Goal: Transaction & Acquisition: Book appointment/travel/reservation

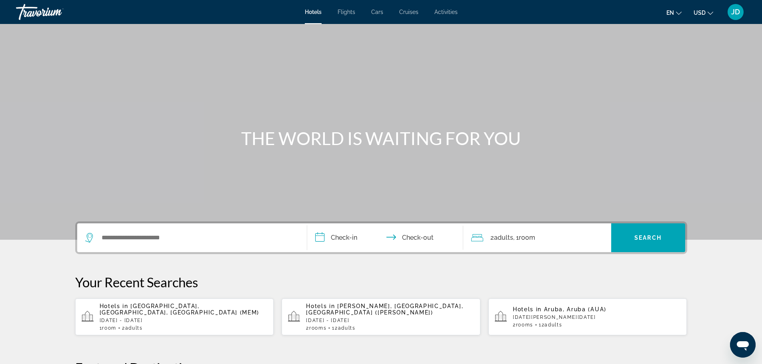
click at [359, 305] on span "[PERSON_NAME], [GEOGRAPHIC_DATA], [GEOGRAPHIC_DATA] ([PERSON_NAME])" at bounding box center [384, 309] width 157 height 13
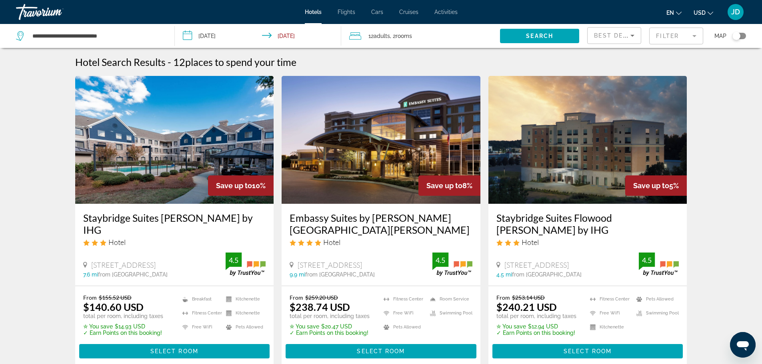
click at [376, 38] on span "Adults" at bounding box center [381, 36] width 16 height 6
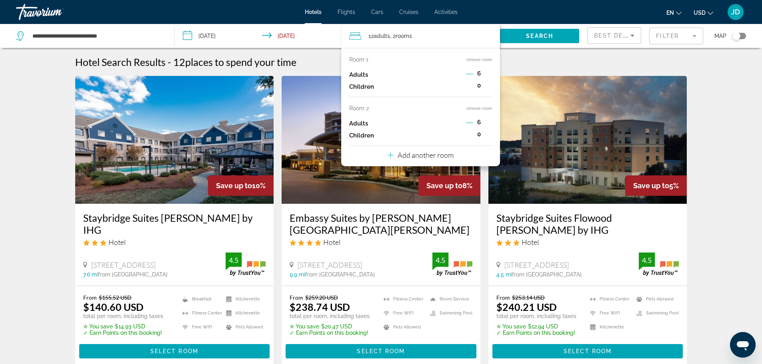
click at [468, 73] on icon "Decrement adults" at bounding box center [469, 73] width 7 height 7
click at [468, 120] on icon "Decrement adults" at bounding box center [469, 122] width 7 height 7
click at [535, 62] on div "Hotel Search Results - 12 places to spend your time" at bounding box center [381, 62] width 612 height 12
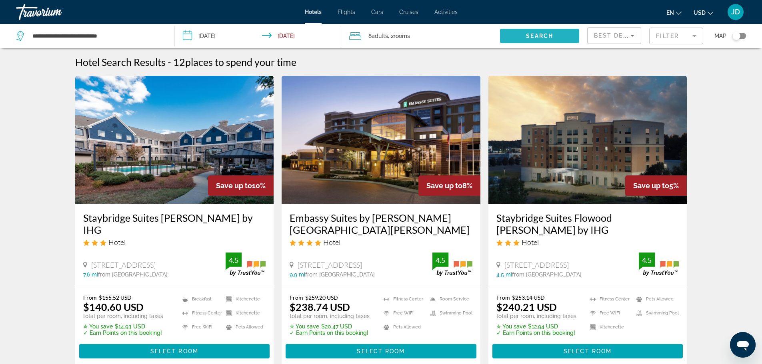
click at [546, 36] on span "Search" at bounding box center [539, 36] width 27 height 6
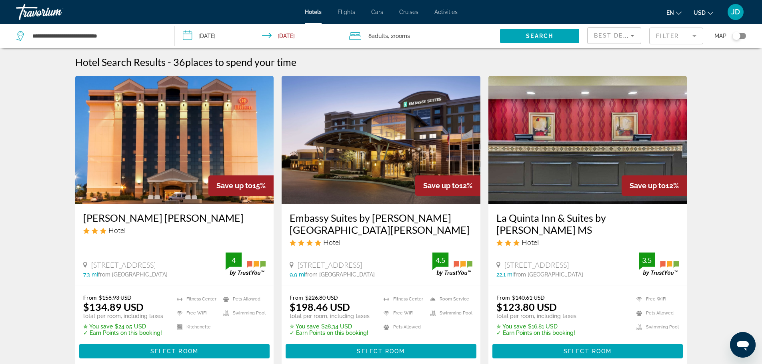
scroll to position [80, 0]
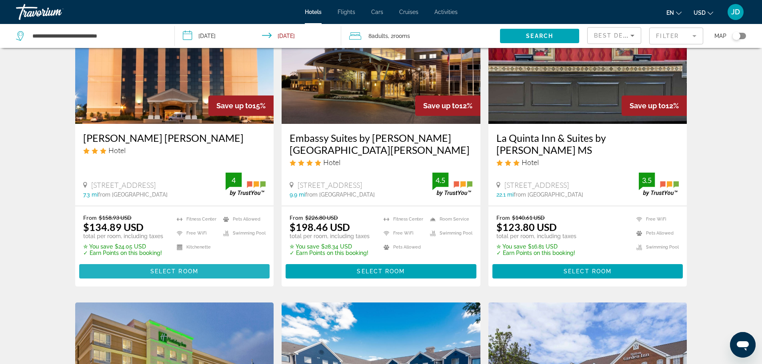
click at [181, 273] on span "Select Room" at bounding box center [174, 271] width 48 height 6
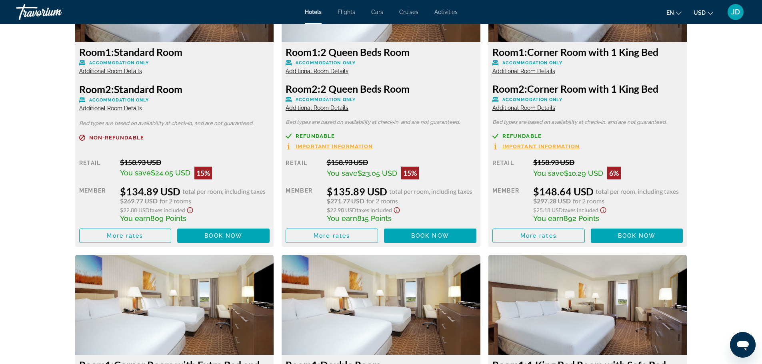
scroll to position [1119, 0]
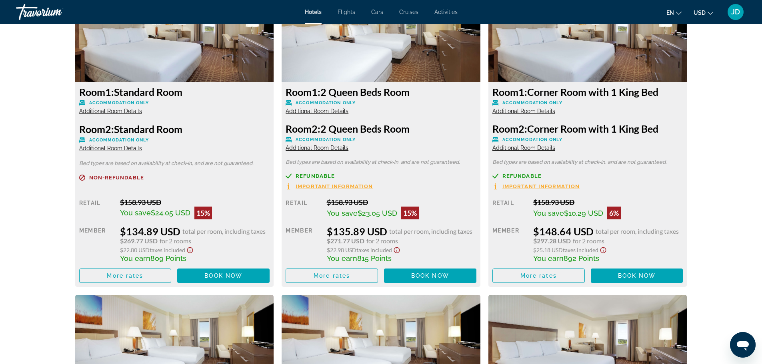
click at [325, 108] on span "Additional Room Details" at bounding box center [316, 111] width 63 height 6
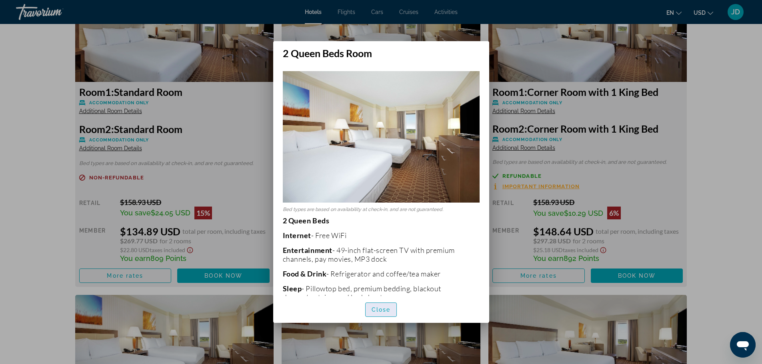
click at [378, 312] on span "Close" at bounding box center [380, 310] width 19 height 6
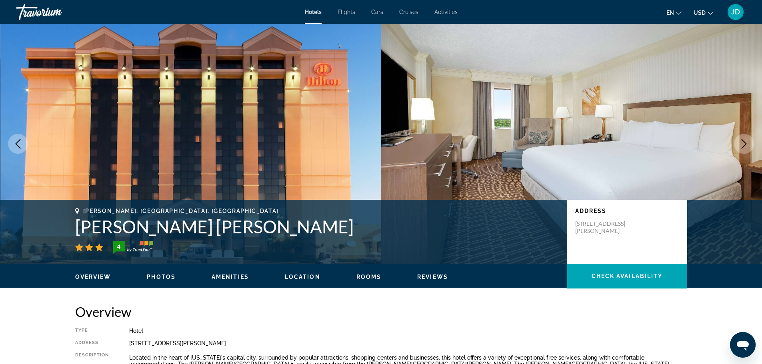
scroll to position [1119, 0]
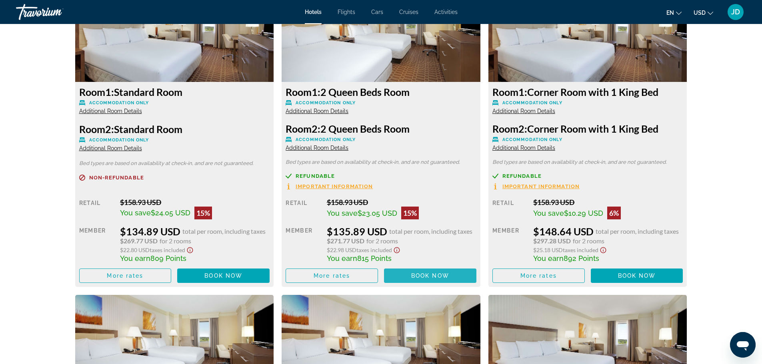
click at [416, 273] on span "Book now" at bounding box center [430, 276] width 38 height 6
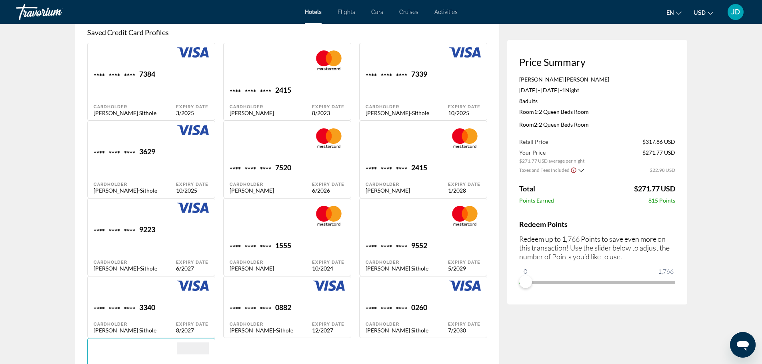
scroll to position [720, 0]
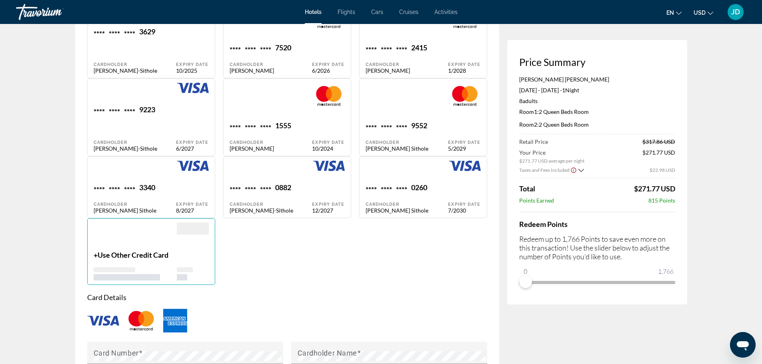
click at [277, 183] on div "0882" at bounding box center [283, 188] width 16 height 11
type input "********"
type input "**********"
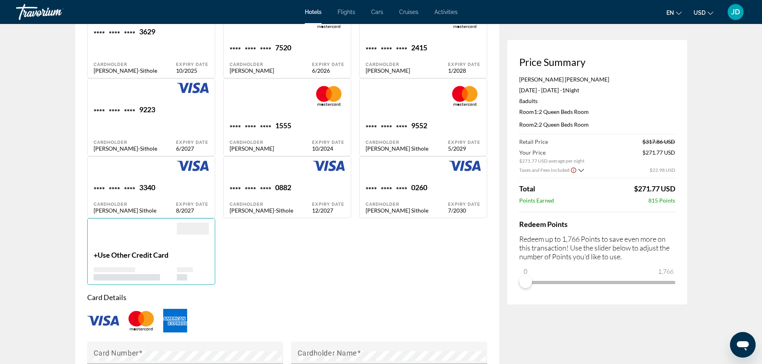
type input "**********"
type input "*****"
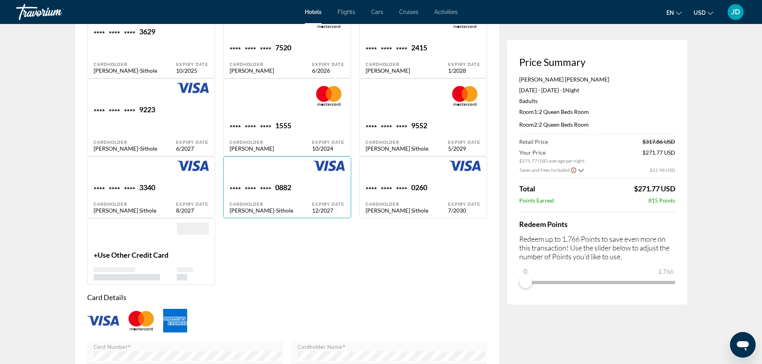
click at [284, 207] on div "[PERSON_NAME]-Sithole" at bounding box center [270, 210] width 83 height 7
type input "********"
type input "**********"
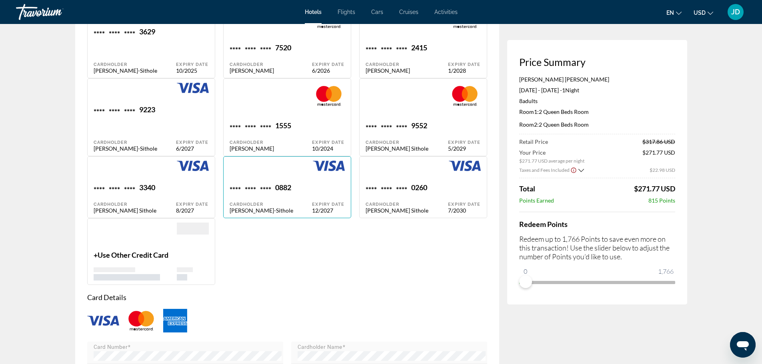
type input "**********"
type input "*****"
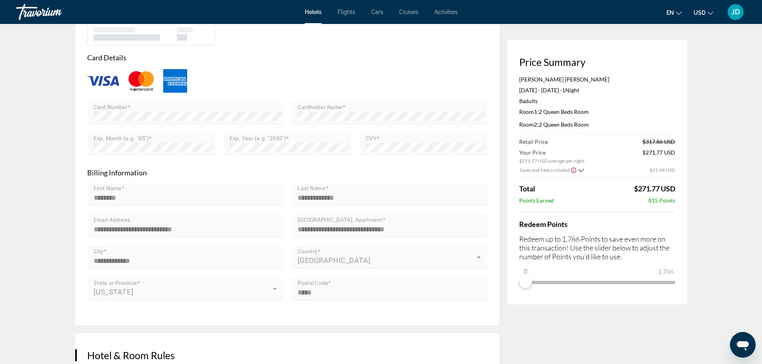
scroll to position [1039, 0]
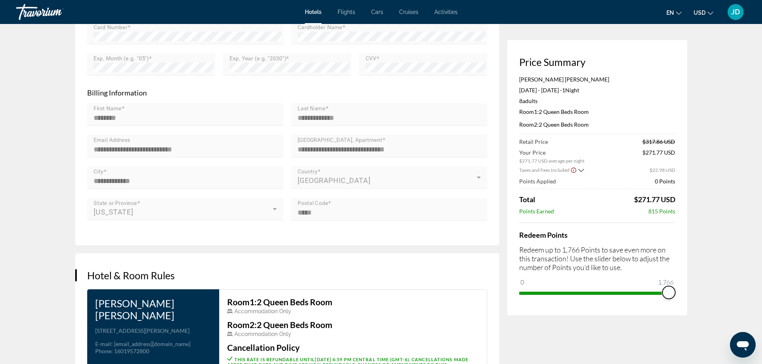
drag, startPoint x: 524, startPoint y: 281, endPoint x: 681, endPoint y: 272, distance: 157.4
click at [681, 272] on div "Price Summary [PERSON_NAME] [PERSON_NAME] [DATE] - [DATE] - 1 Night Nights 8 Ad…" at bounding box center [597, 177] width 180 height 275
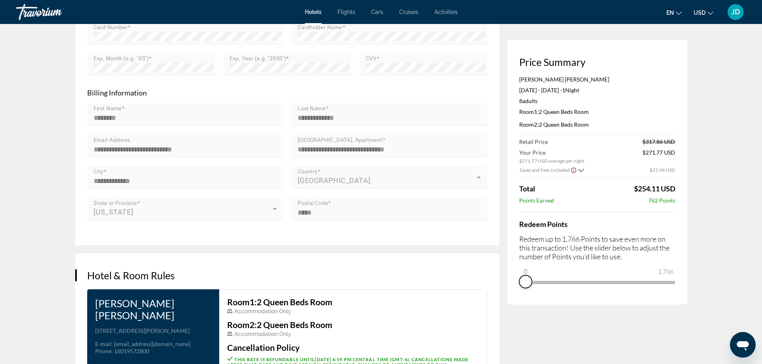
drag, startPoint x: 665, startPoint y: 293, endPoint x: 515, endPoint y: 296, distance: 149.9
click at [515, 296] on div "Price Summary [PERSON_NAME] [PERSON_NAME] [DATE] - [DATE] - 1 Night Nights 8 Ad…" at bounding box center [597, 172] width 180 height 265
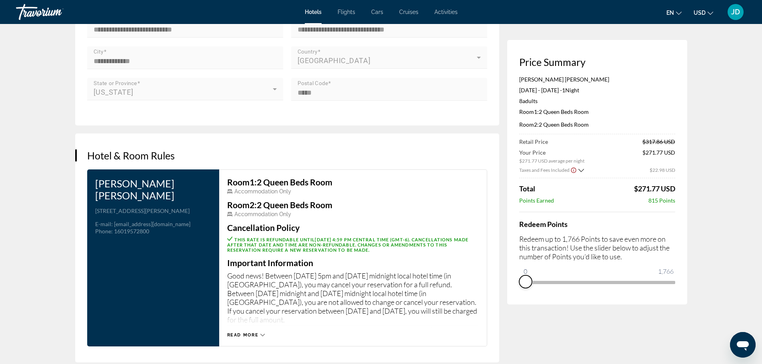
scroll to position [1199, 0]
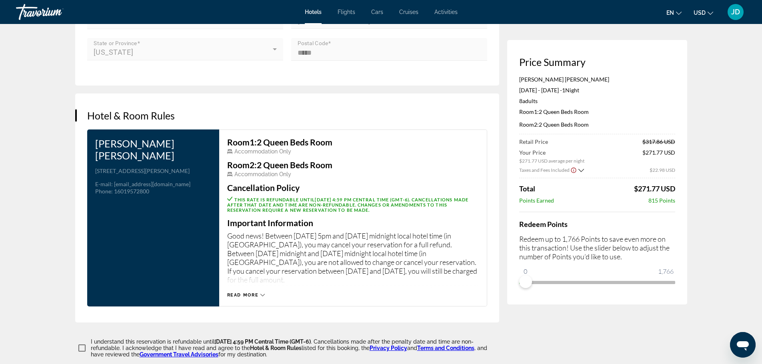
click at [240, 293] on span "Read more" at bounding box center [243, 295] width 32 height 5
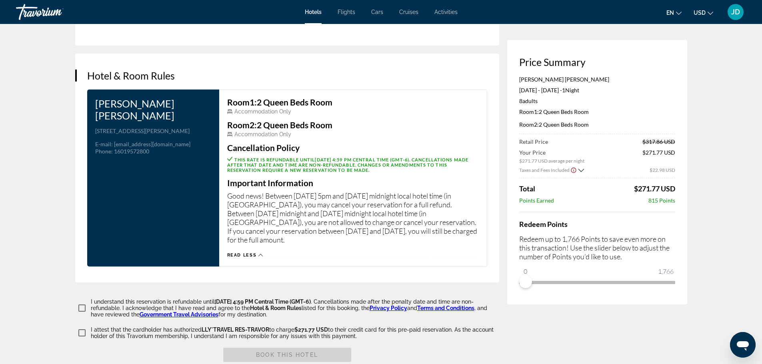
scroll to position [1319, 0]
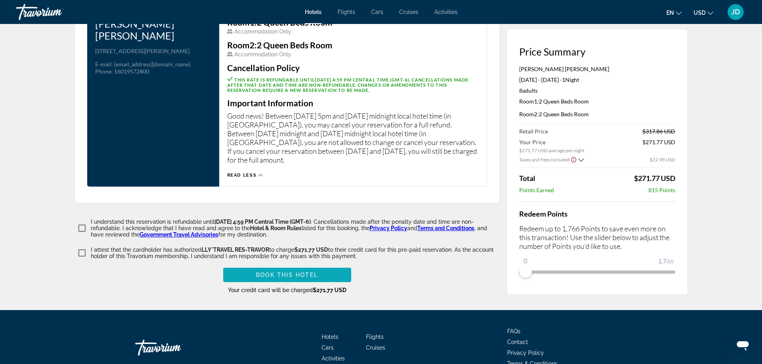
click at [263, 272] on span "Book this hotel" at bounding box center [287, 275] width 62 height 6
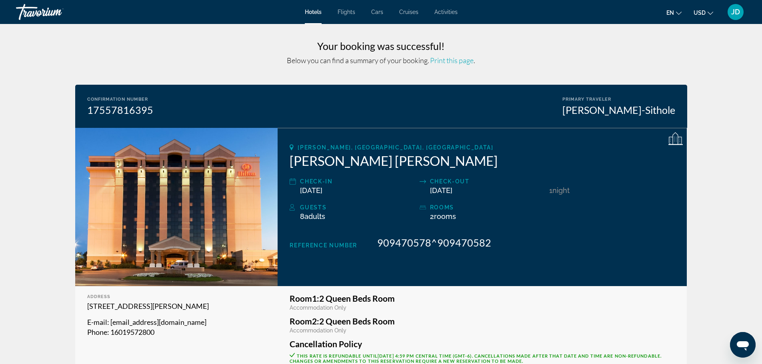
click at [733, 8] on span "JD" at bounding box center [735, 12] width 9 height 8
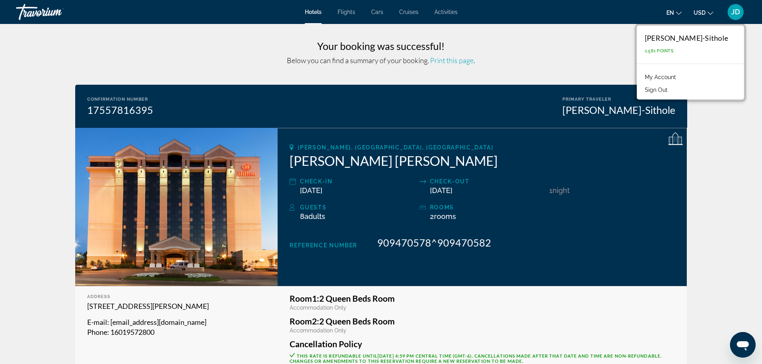
click at [668, 78] on link "My Account" at bounding box center [659, 77] width 39 height 10
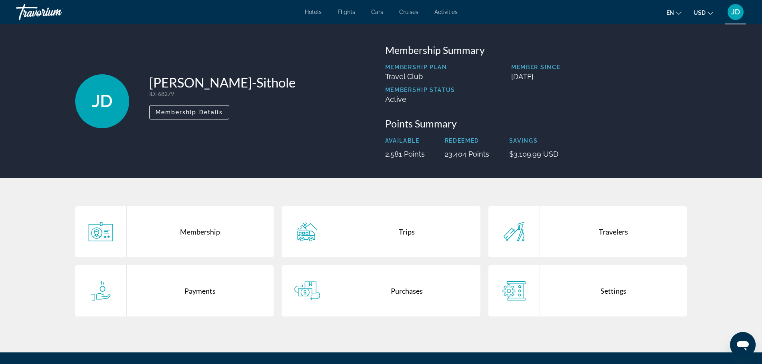
click at [391, 294] on div "Purchases" at bounding box center [406, 290] width 147 height 51
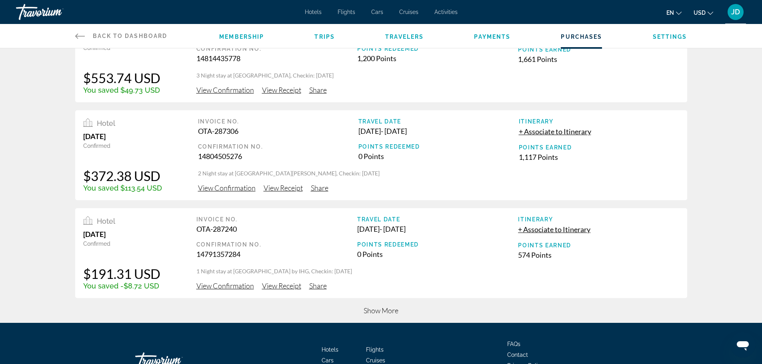
scroll to position [280, 0]
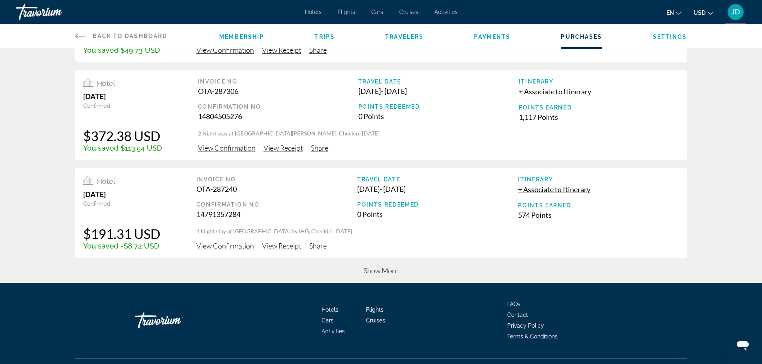
click at [375, 269] on span "Show More" at bounding box center [380, 270] width 35 height 9
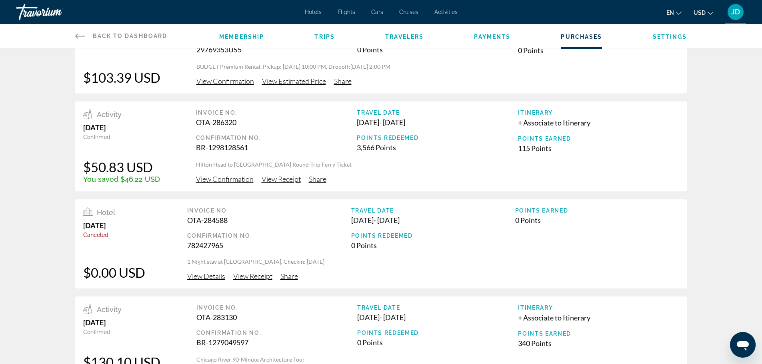
scroll to position [785, 0]
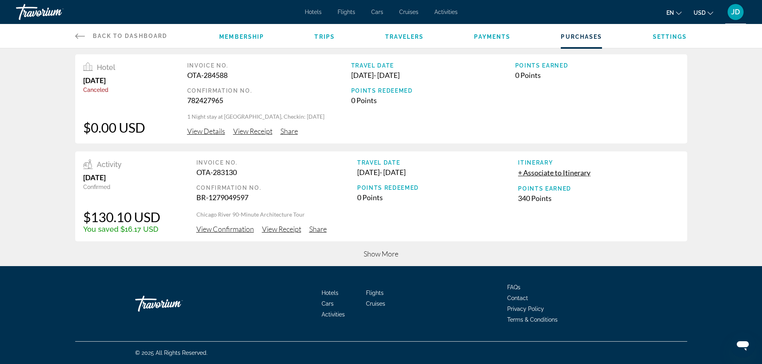
click at [382, 257] on span "Show More" at bounding box center [380, 253] width 35 height 9
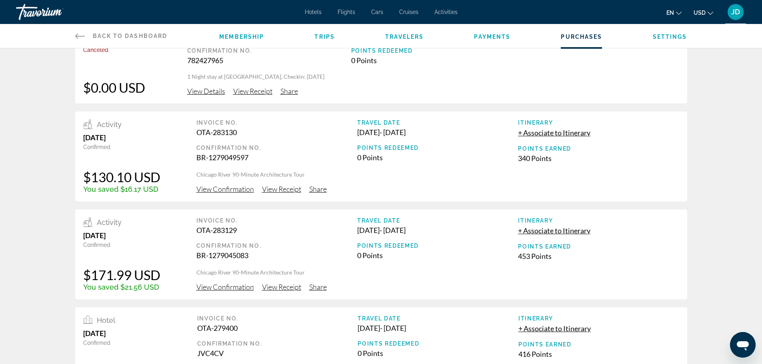
scroll to position [585, 0]
